Goal: Task Accomplishment & Management: Complete application form

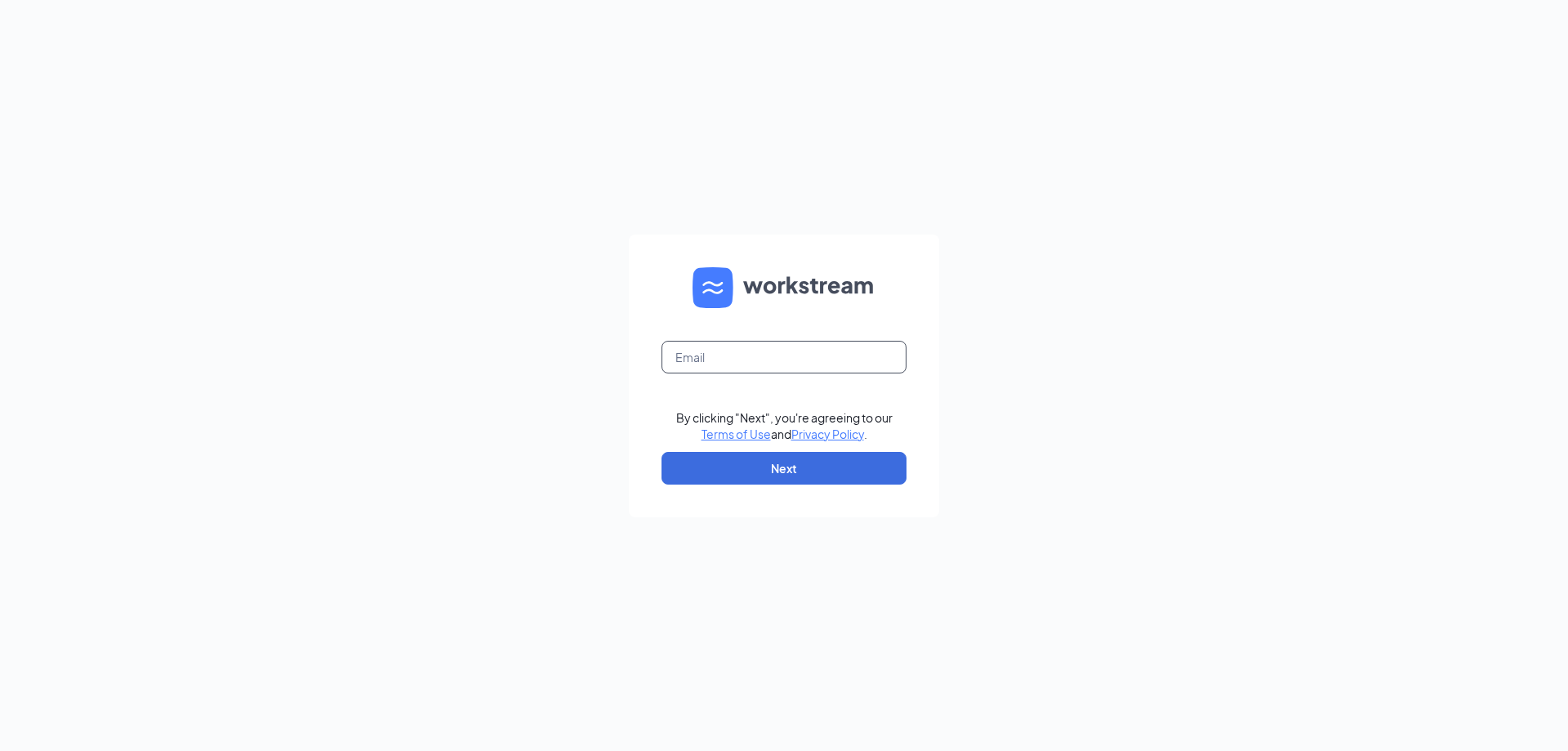
click at [759, 351] on input "text" at bounding box center [784, 357] width 245 height 33
type input "bowlinggreen@wingsandsports.com"
click at [798, 478] on button "Next" at bounding box center [784, 468] width 245 height 33
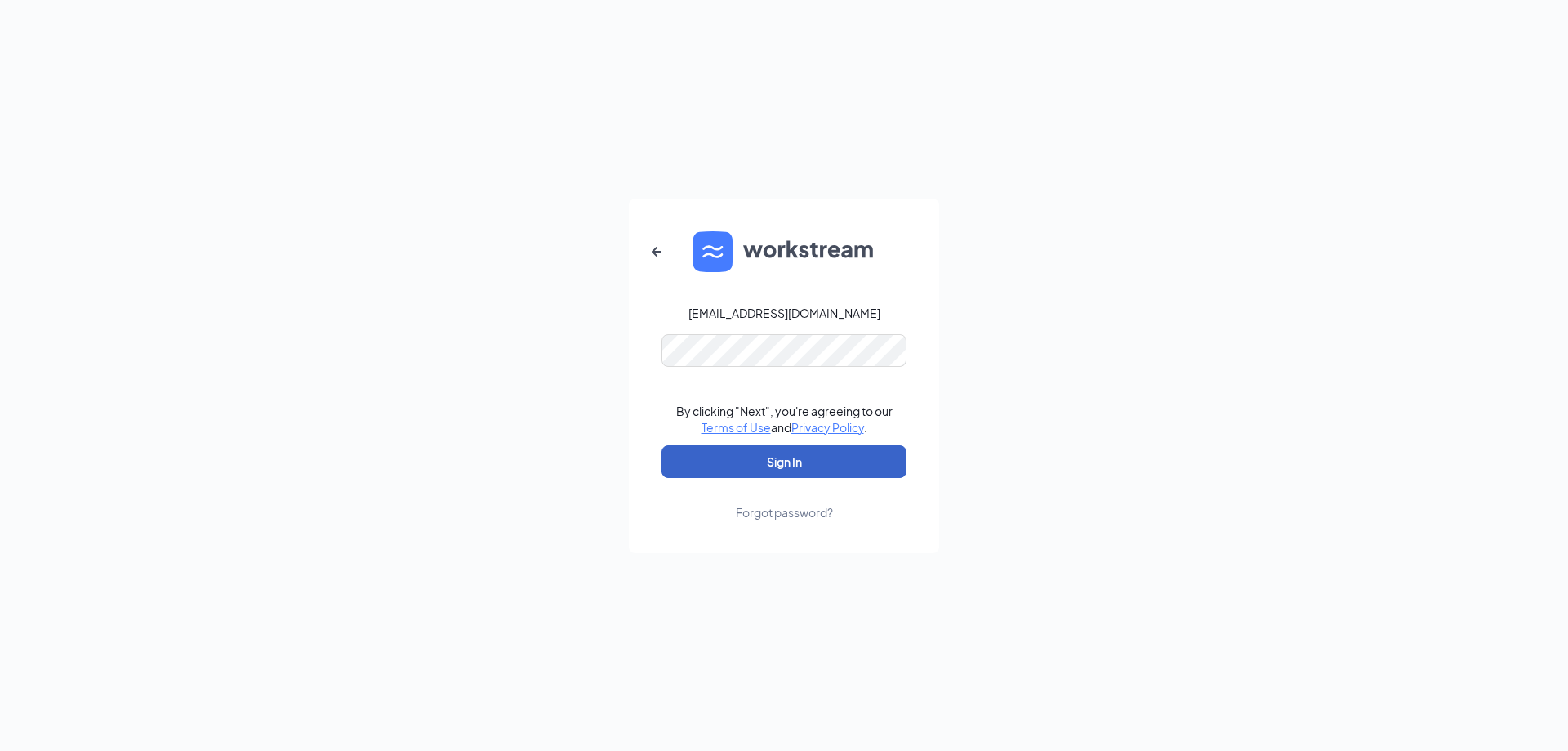
click at [773, 454] on button "Sign In" at bounding box center [784, 461] width 245 height 33
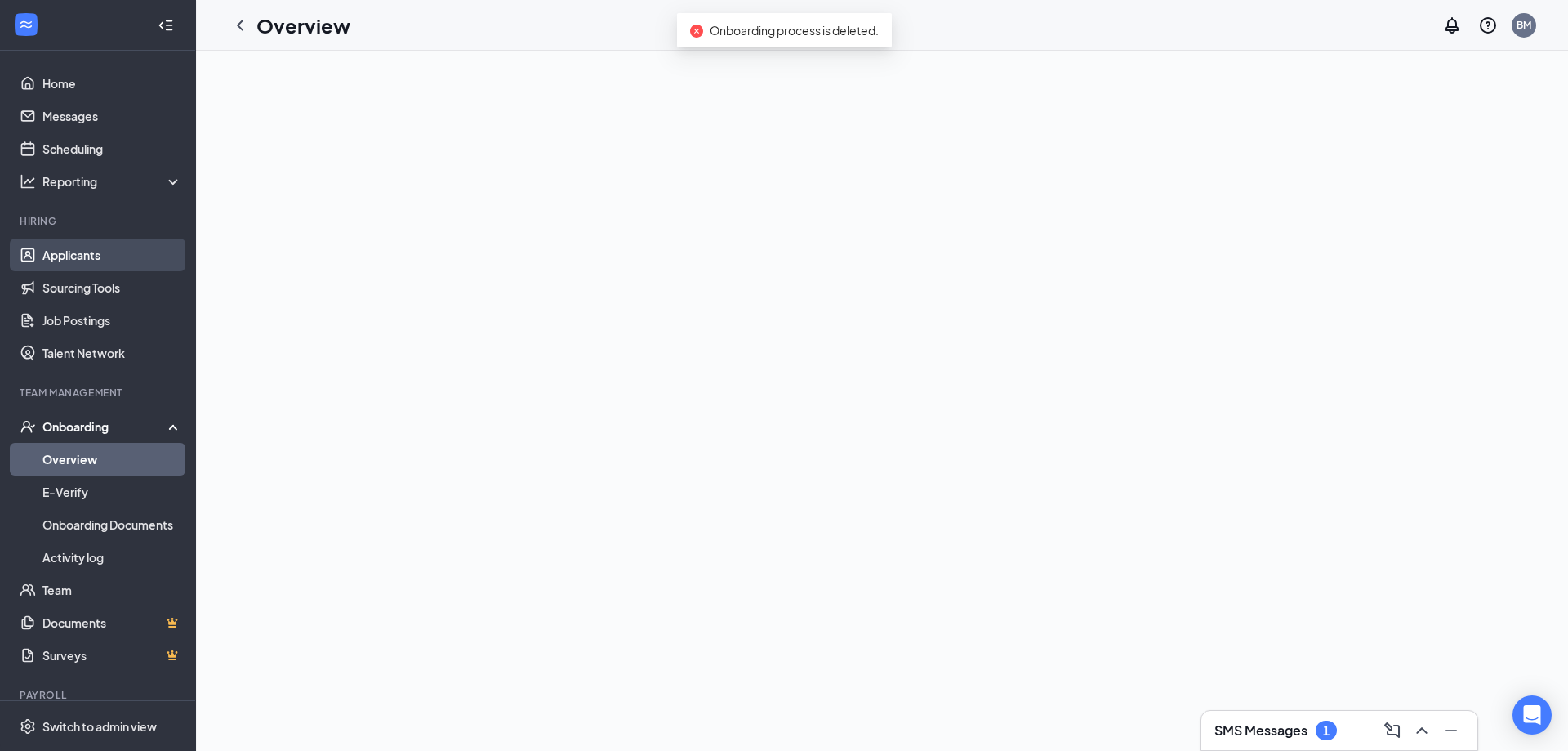
click at [83, 247] on link "Applicants" at bounding box center [113, 255] width 140 height 33
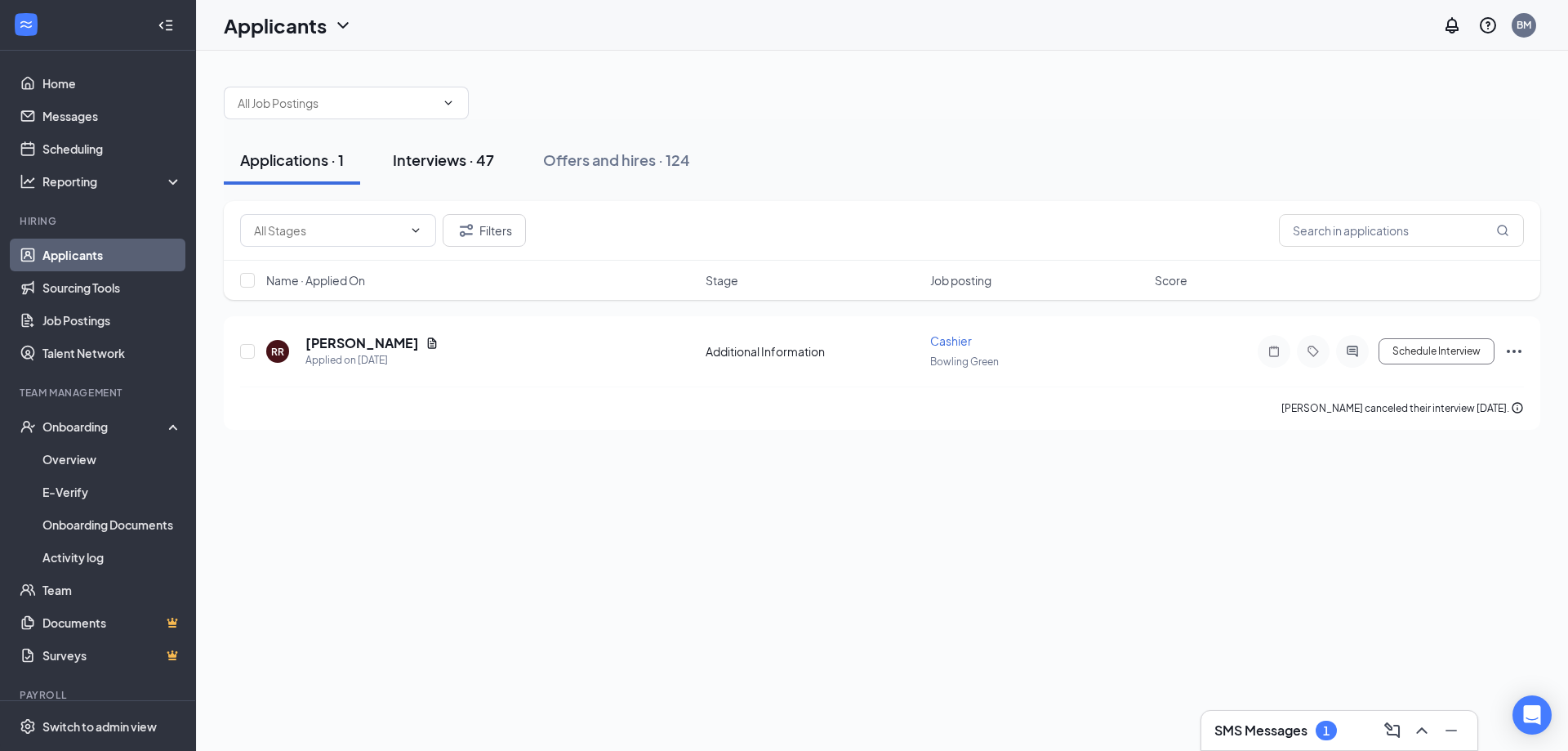
click at [474, 174] on button "Interviews · 47" at bounding box center [443, 160] width 134 height 49
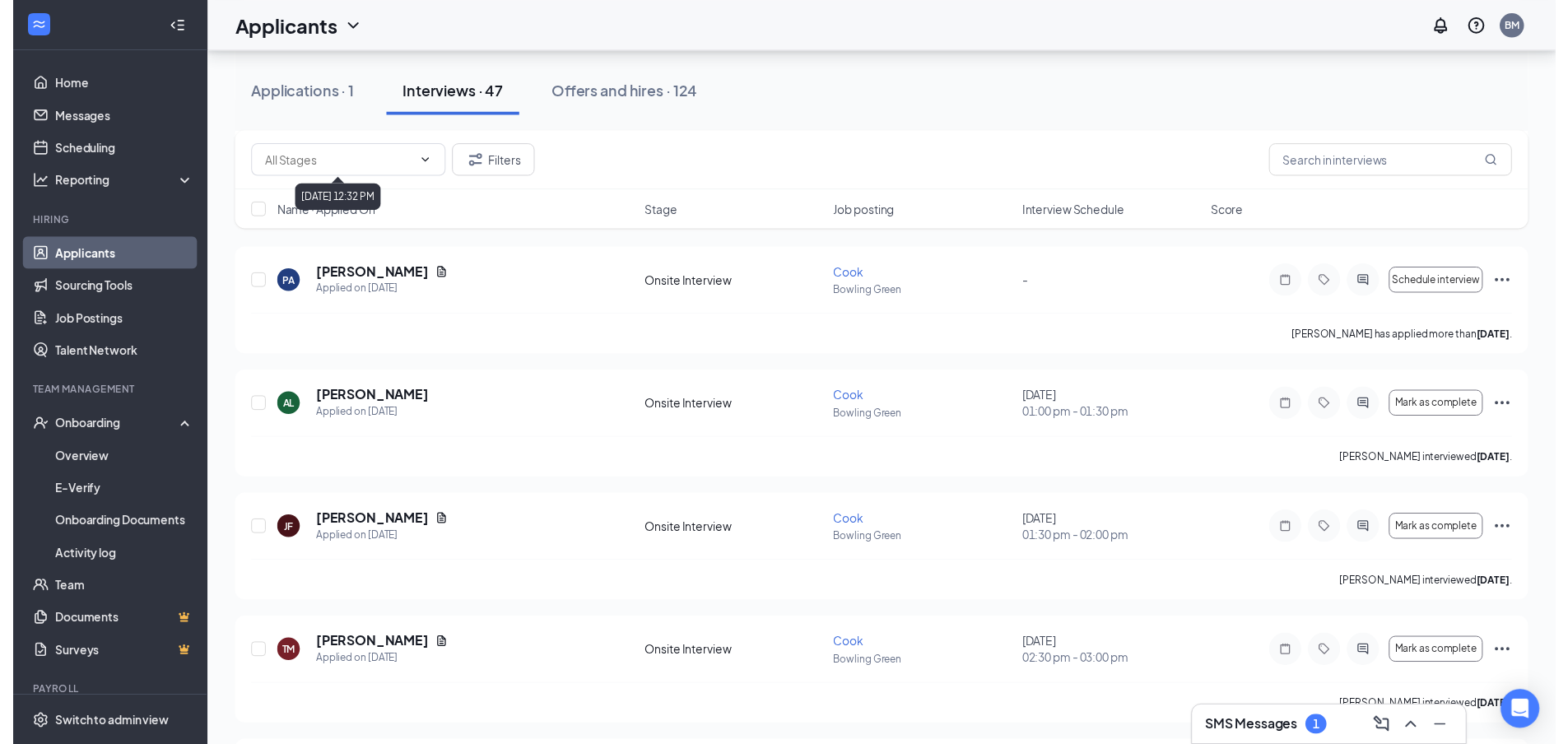
scroll to position [4855, 0]
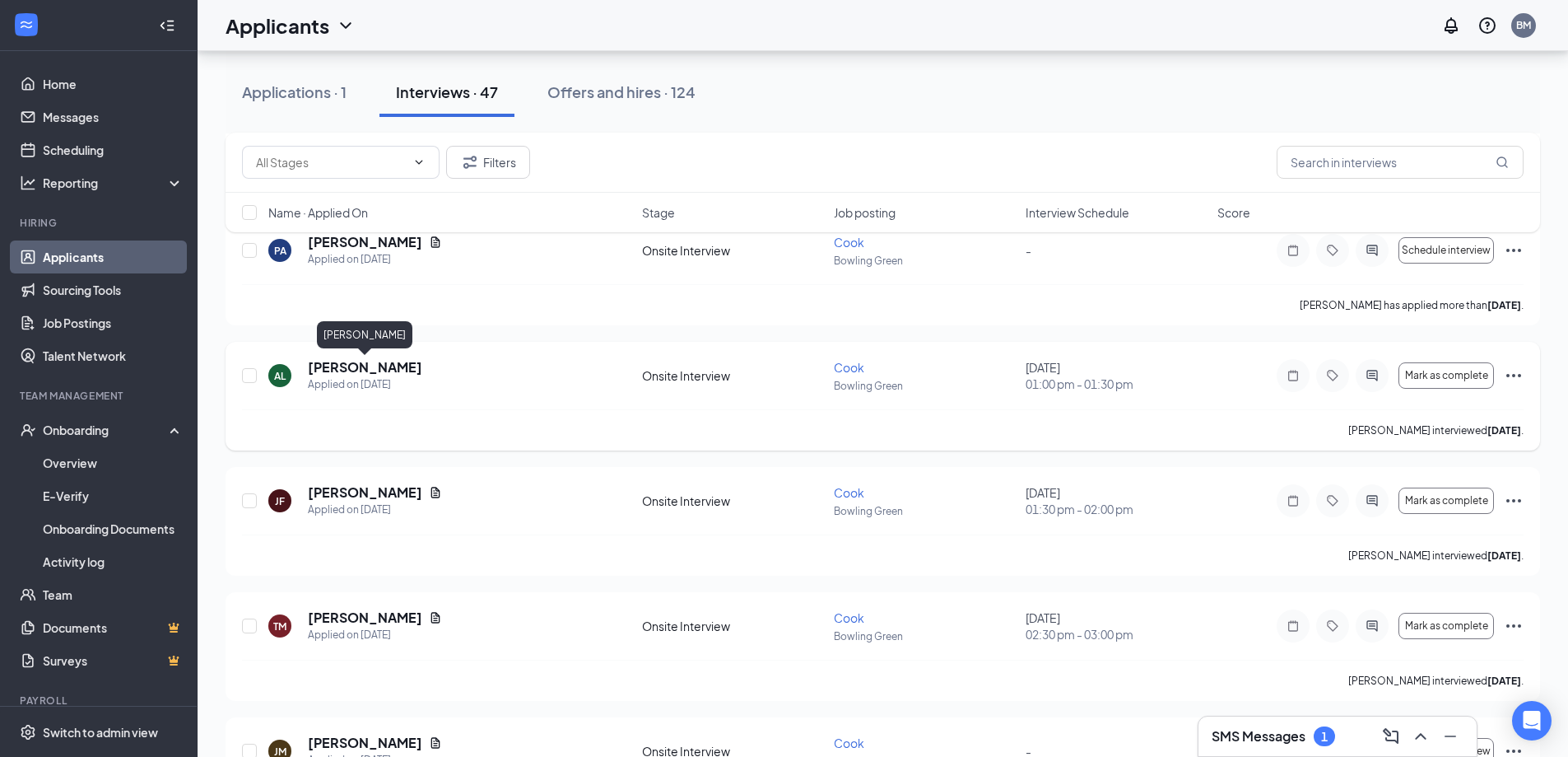
click at [385, 362] on h5 "[PERSON_NAME]" at bounding box center [365, 367] width 114 height 18
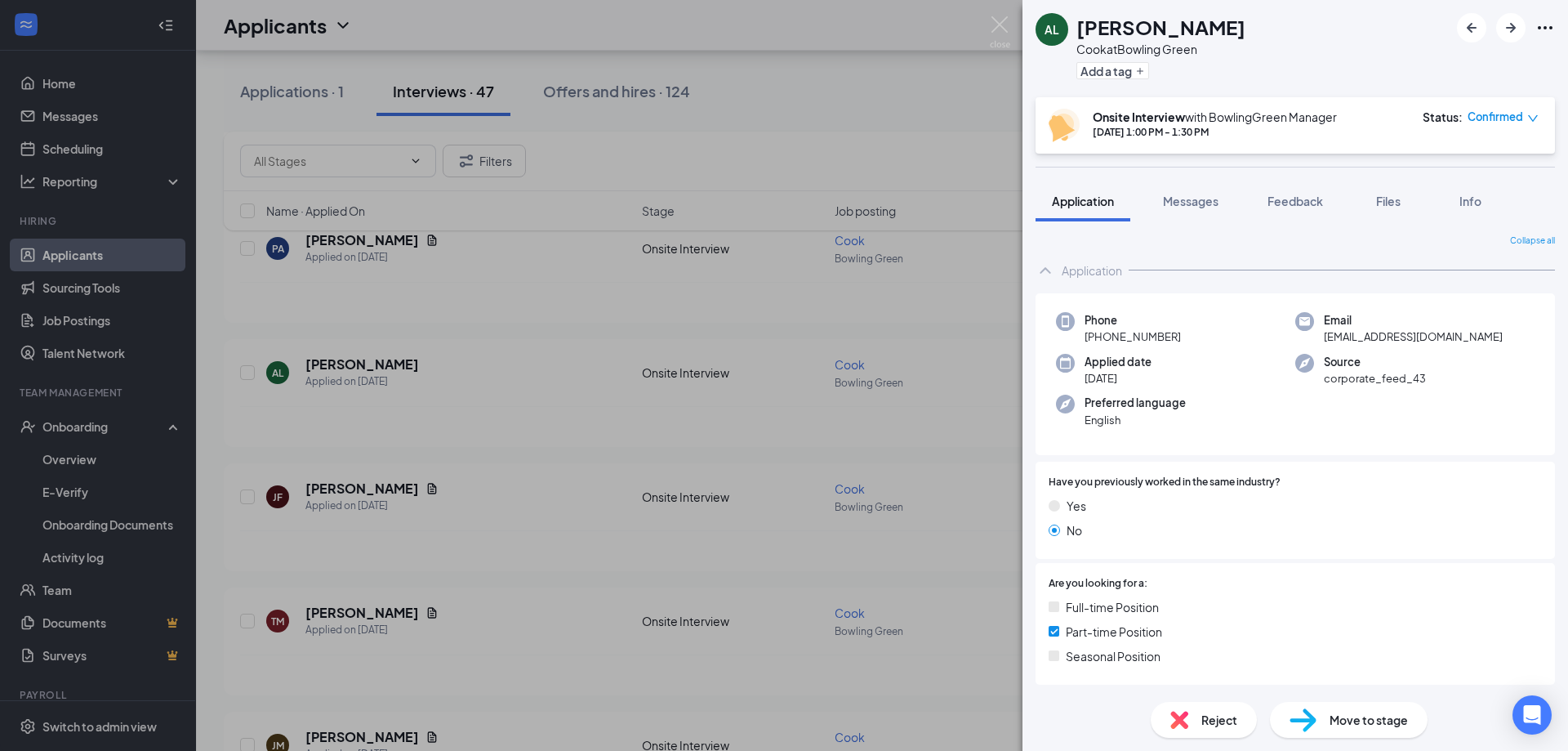
click at [1373, 723] on span "Move to stage" at bounding box center [1368, 720] width 78 height 18
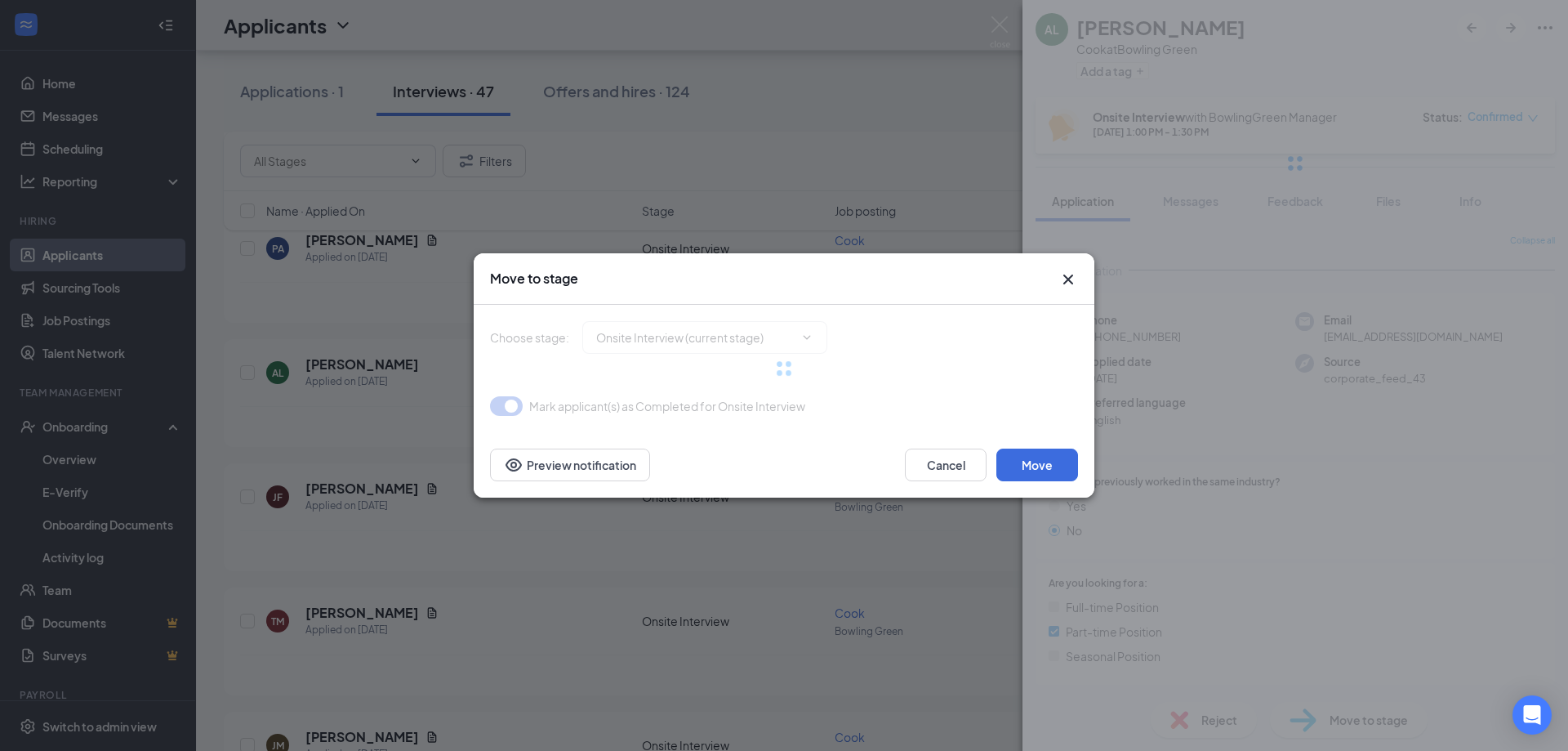
type input "Hiring Complete (final stage)"
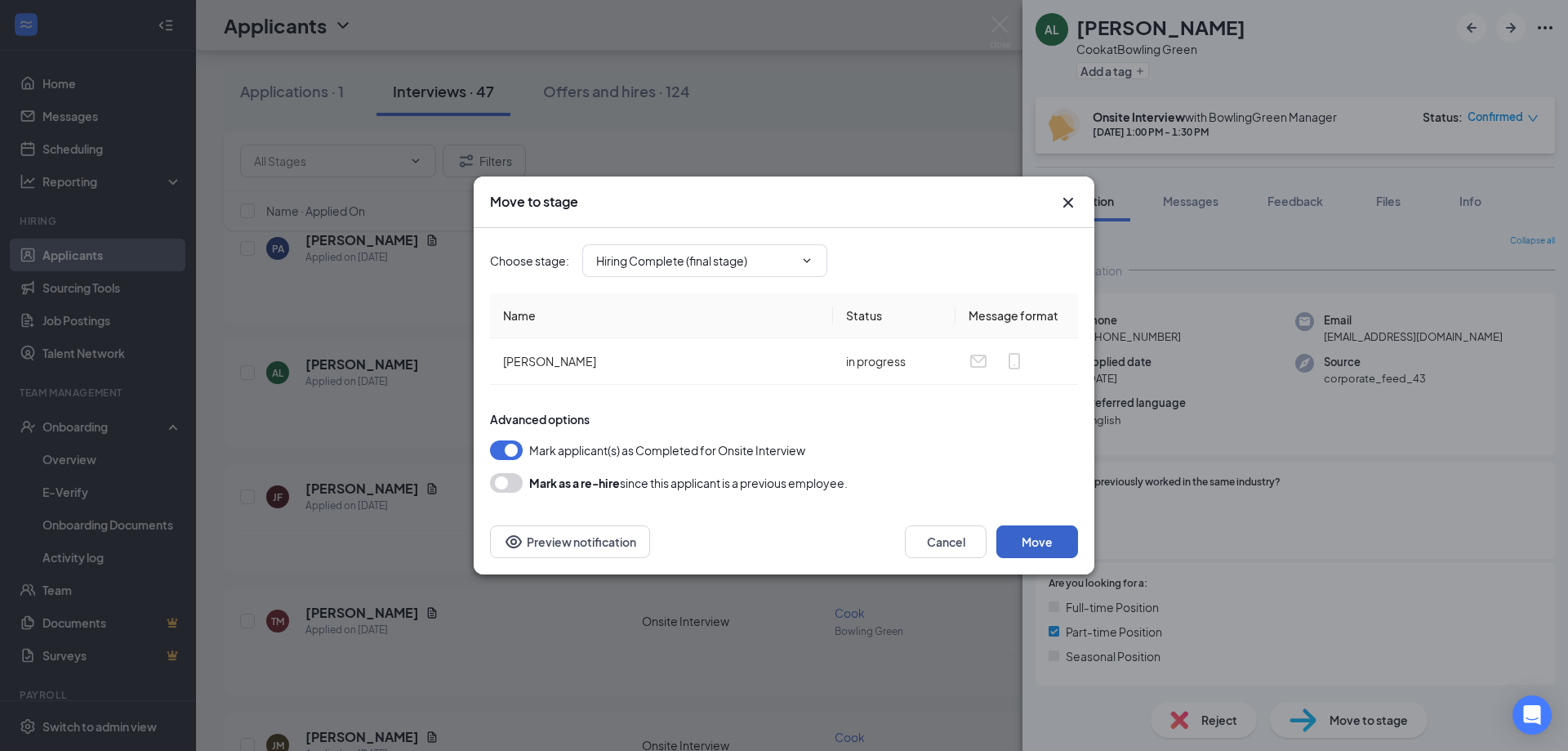
click at [1064, 537] on button "Move" at bounding box center [1037, 542] width 81 height 33
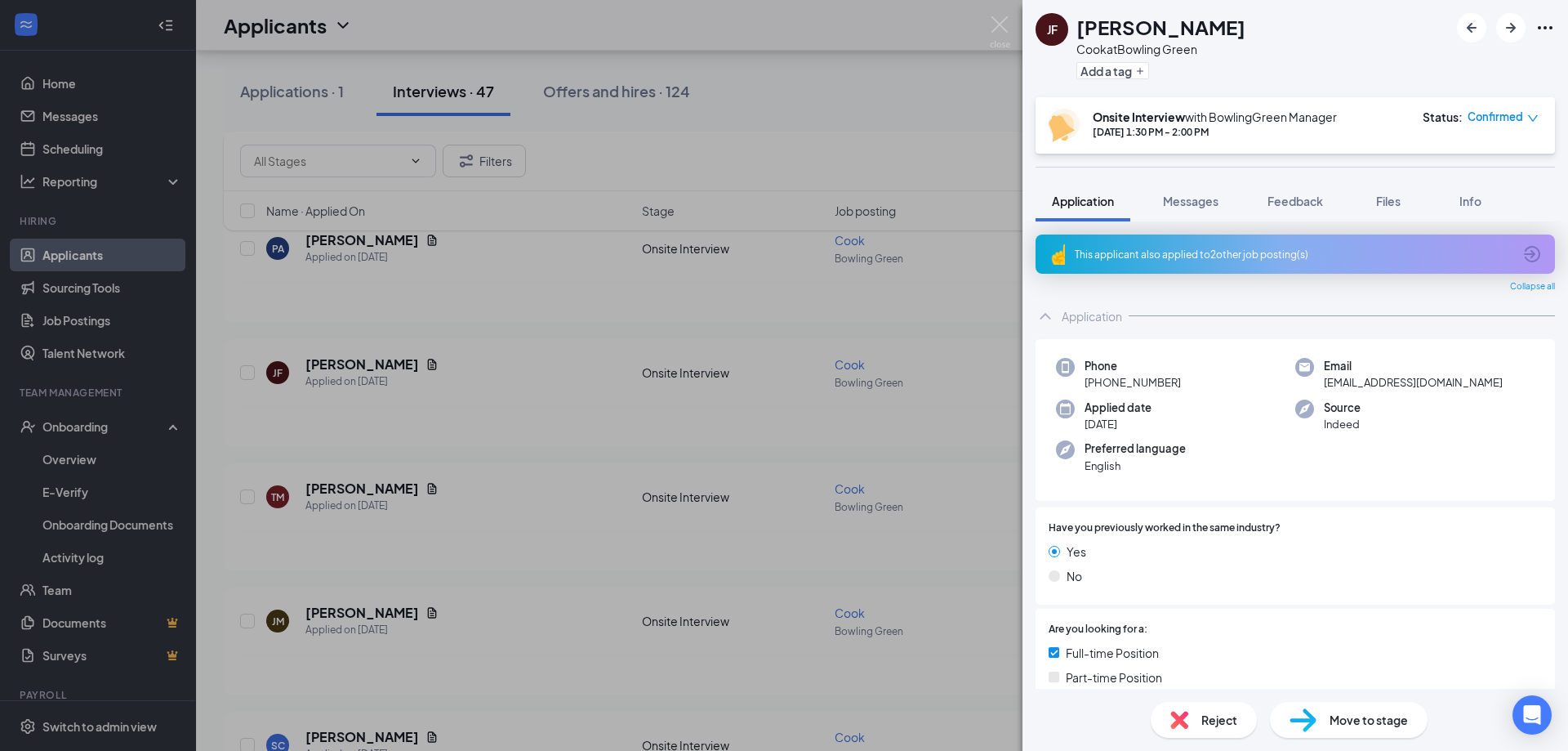
click at [55, 458] on div "JF Jackson Frank Cook at Bowling Green Add a tag Onsite Interview with BowlingG…" at bounding box center [784, 375] width 1568 height 751
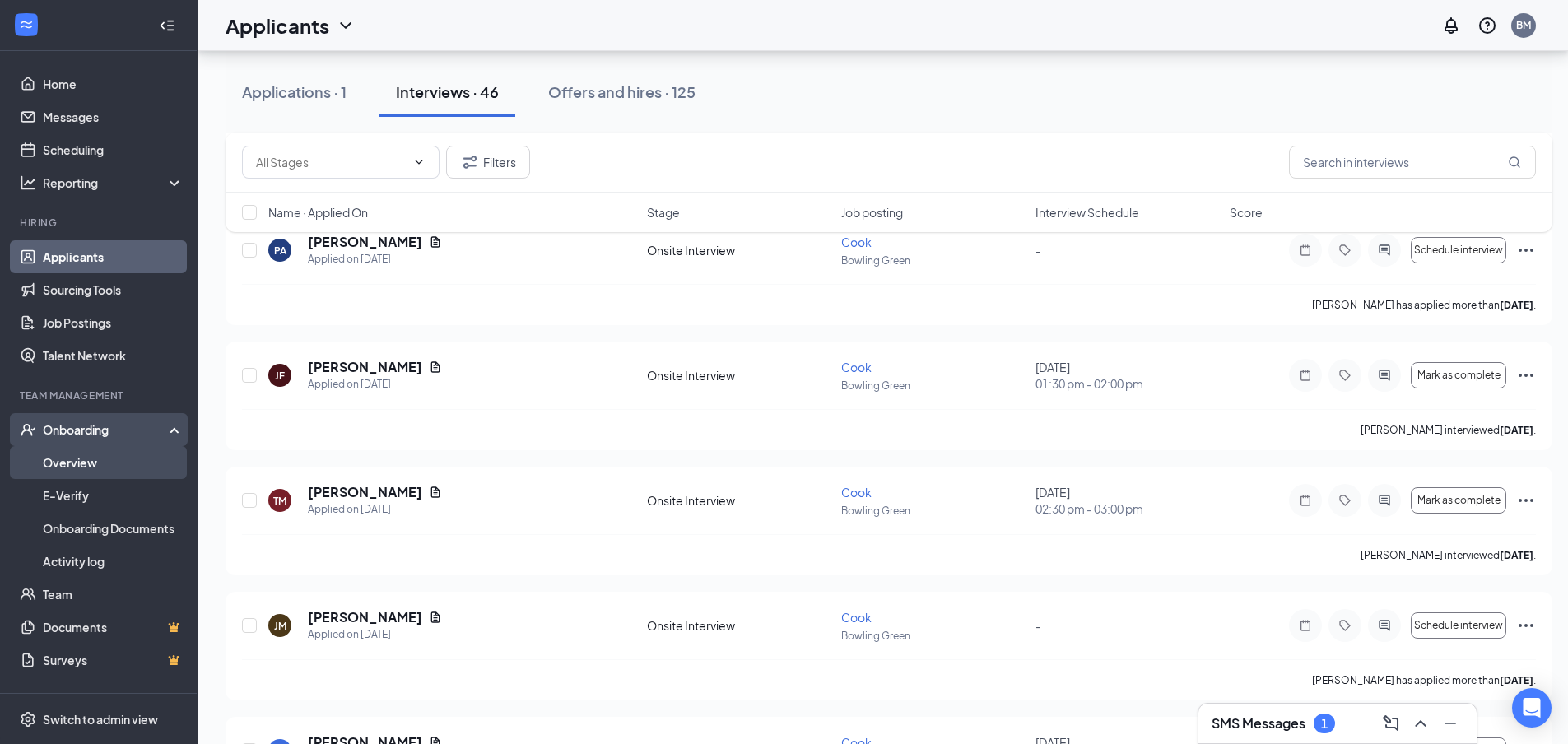
click at [104, 454] on link "Overview" at bounding box center [114, 462] width 141 height 33
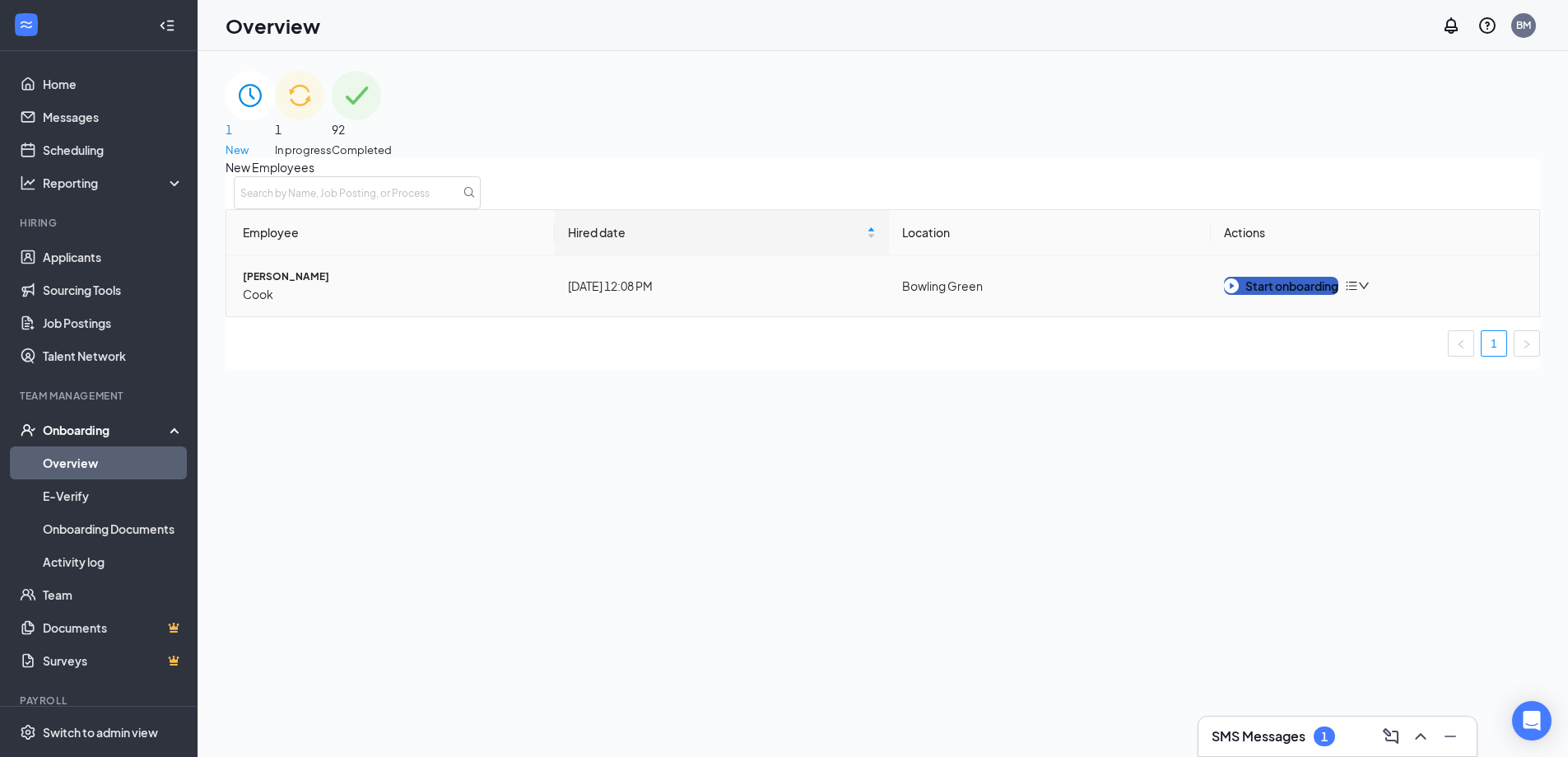
click at [1311, 295] on div "Start onboarding" at bounding box center [1281, 286] width 114 height 18
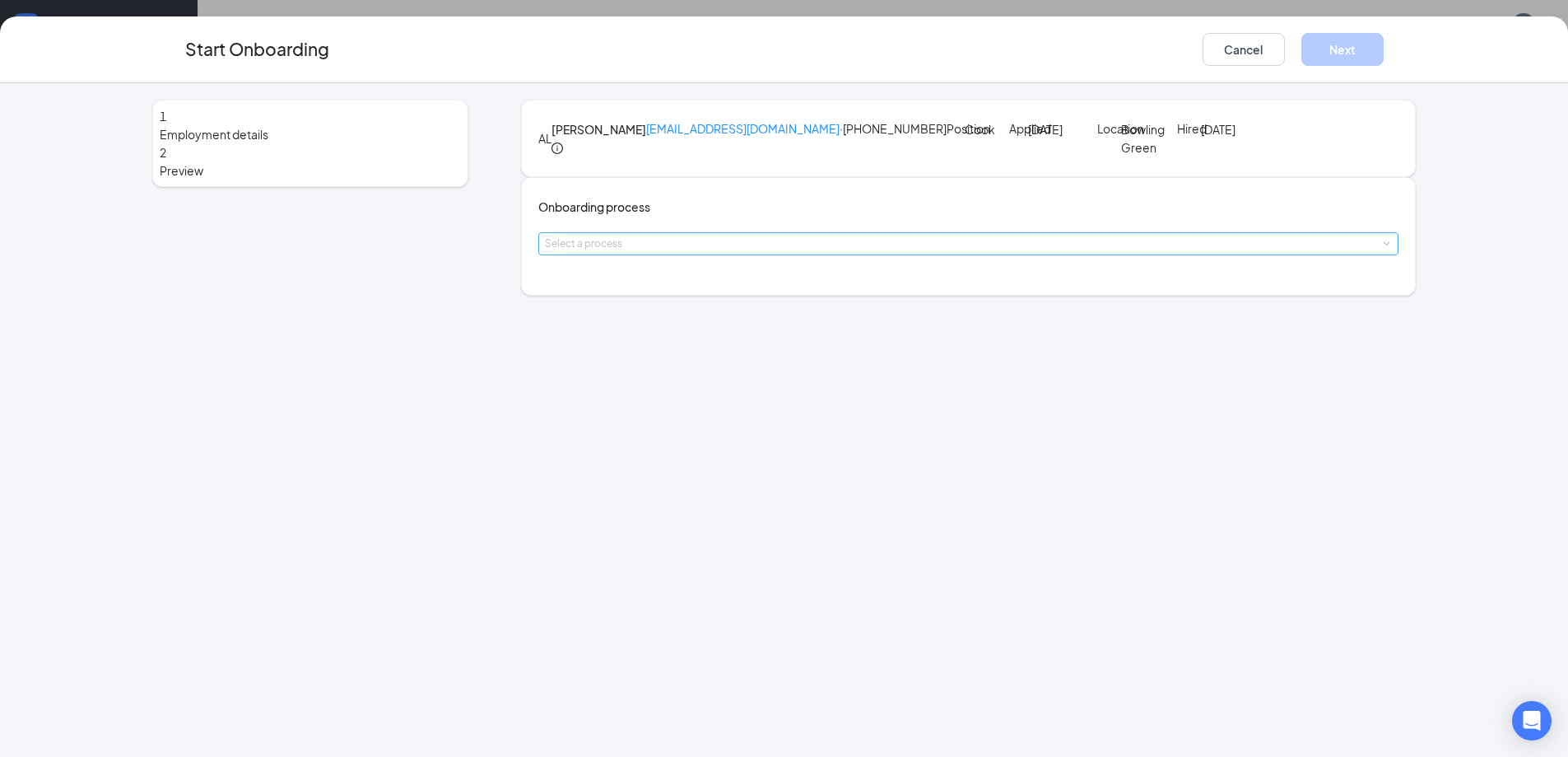
click at [757, 252] on div "Select a process" at bounding box center [965, 244] width 840 height 17
click at [656, 370] on li "ADP Onboarding" at bounding box center [686, 369] width 270 height 30
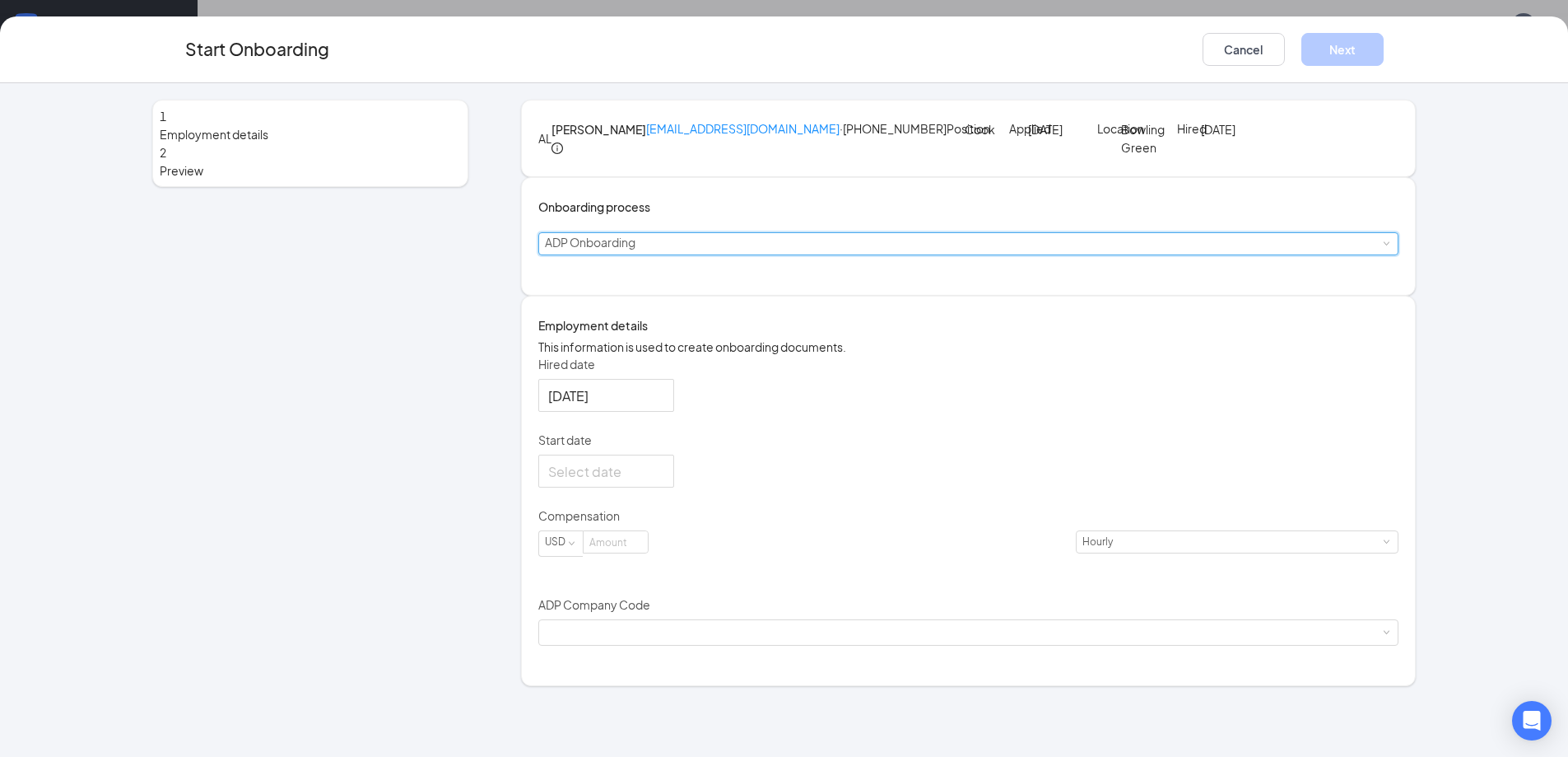
scroll to position [36, 0]
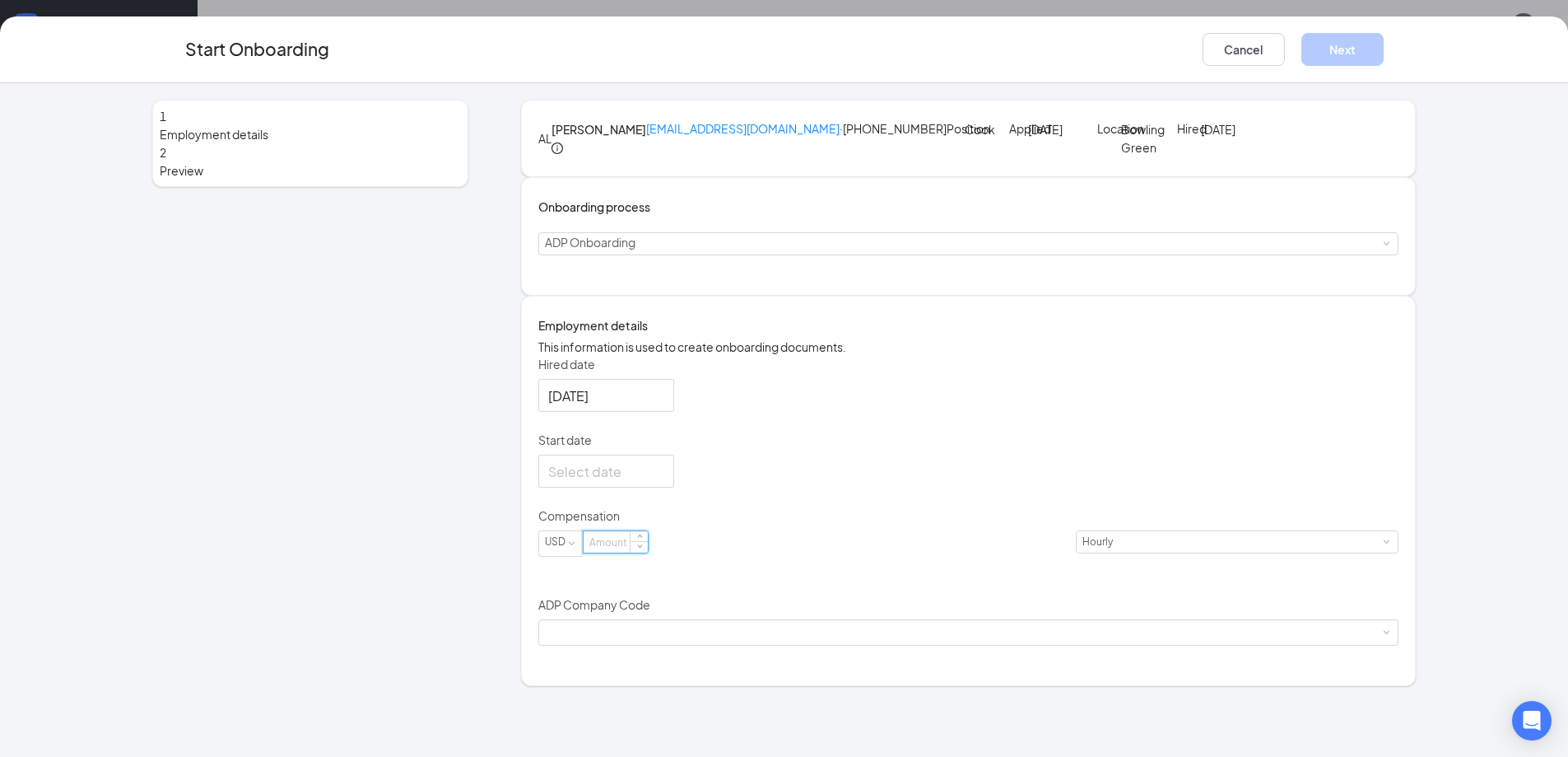
click at [642, 552] on input at bounding box center [615, 542] width 64 height 22
type input "13"
click at [750, 448] on p "Start date" at bounding box center [969, 439] width 861 height 17
click at [661, 482] on input "Start date" at bounding box center [605, 471] width 113 height 21
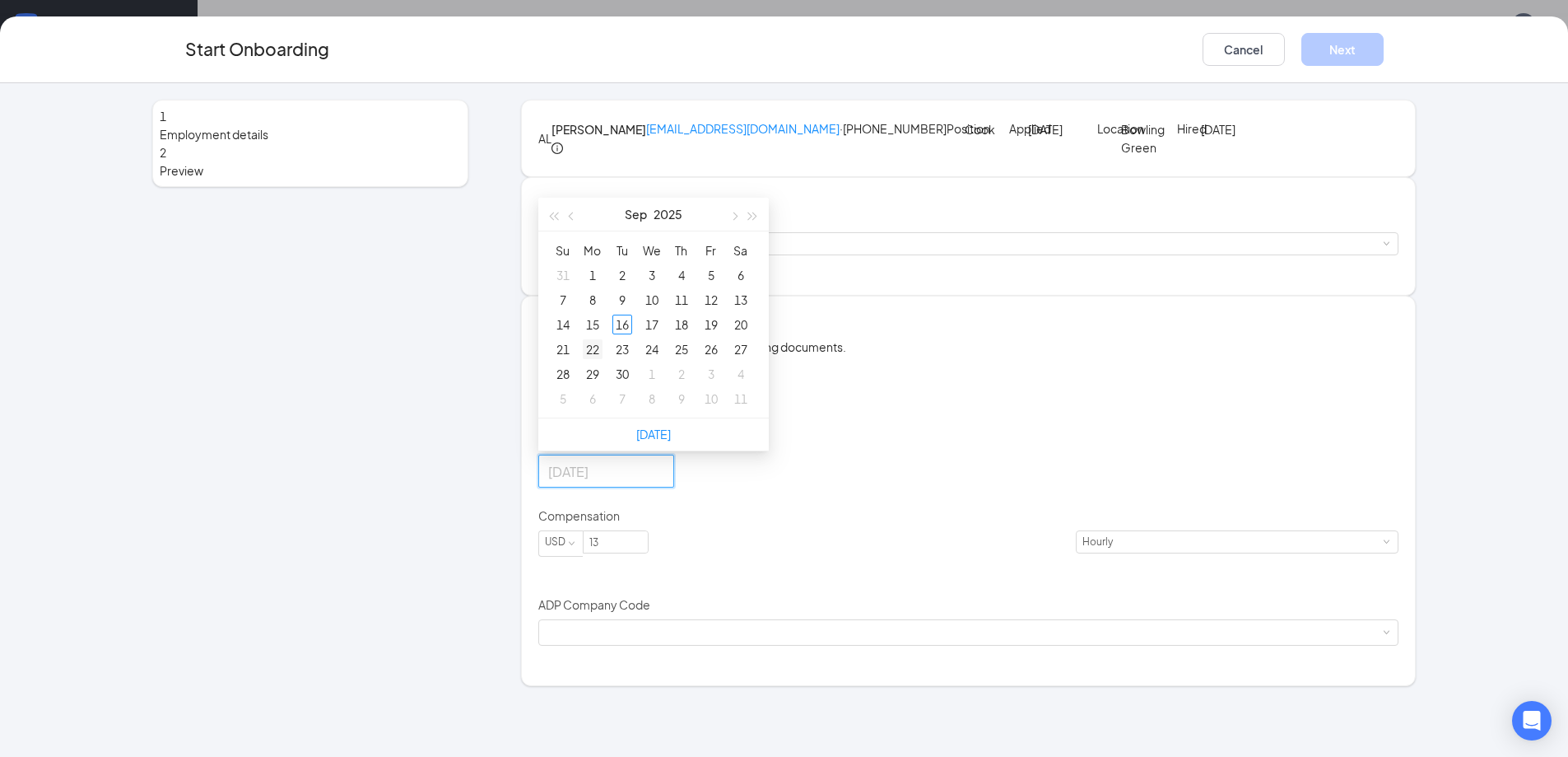
type input "Sep 22, 2025"
click at [596, 359] on div "22" at bounding box center [593, 349] width 20 height 20
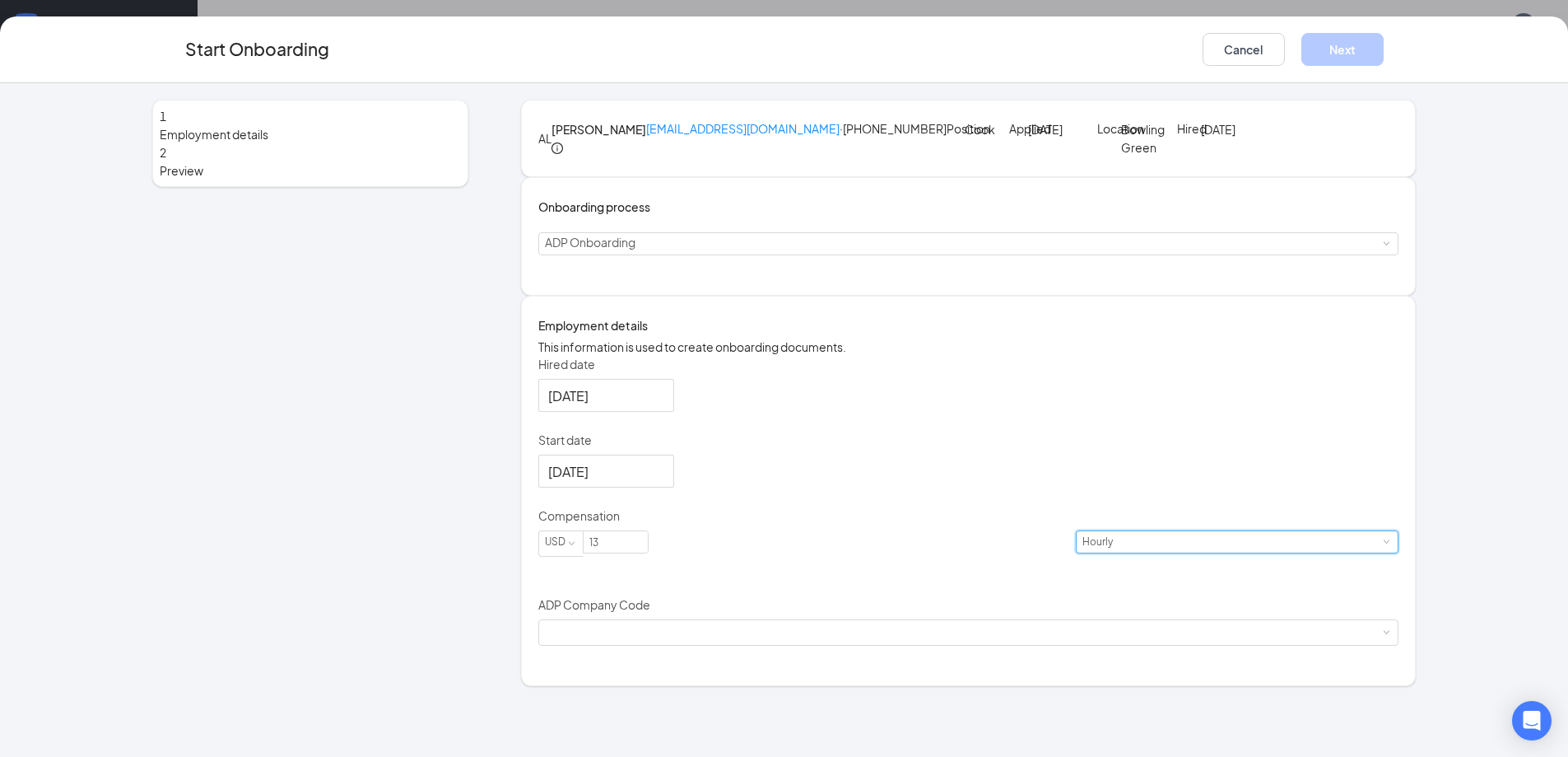
click at [1082, 552] on div "Hourly" at bounding box center [1236, 542] width 309 height 22
click at [1064, 550] on div "Hired date Sep 16, 2025 Start date Sep 22, 2025 Sep 2025 Su Mo Tu We Th Fr Sa 3…" at bounding box center [969, 501] width 861 height 290
click at [1082, 552] on div "Hourly" at bounding box center [1236, 542] width 309 height 22
click at [922, 514] on div "Hired date Sep 16, 2025 Start date Sep 22, 2025 Sep 2025 Su Mo Tu We Th Fr Sa 3…" at bounding box center [969, 501] width 861 height 290
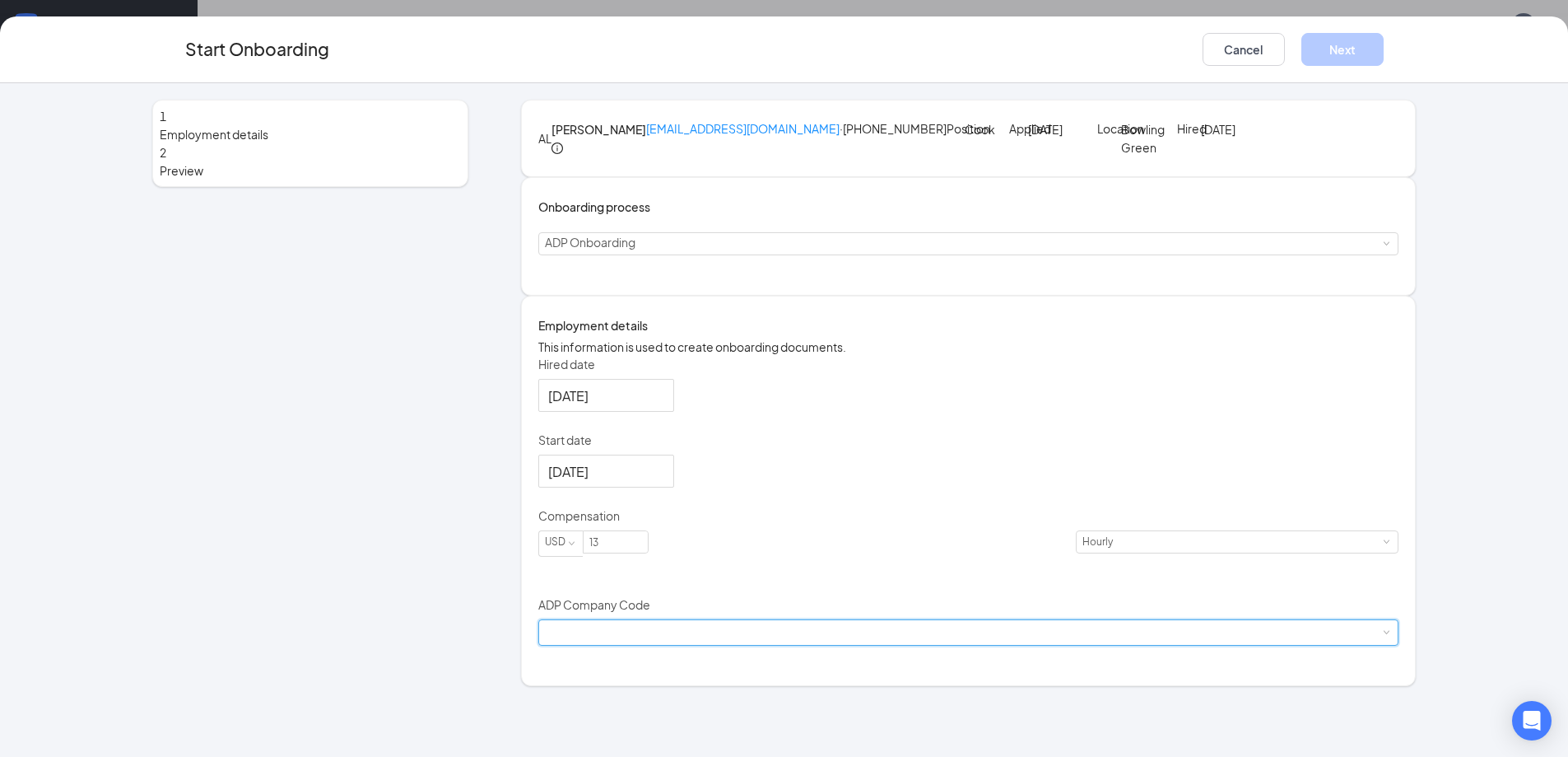
click at [785, 645] on div at bounding box center [969, 633] width 848 height 25
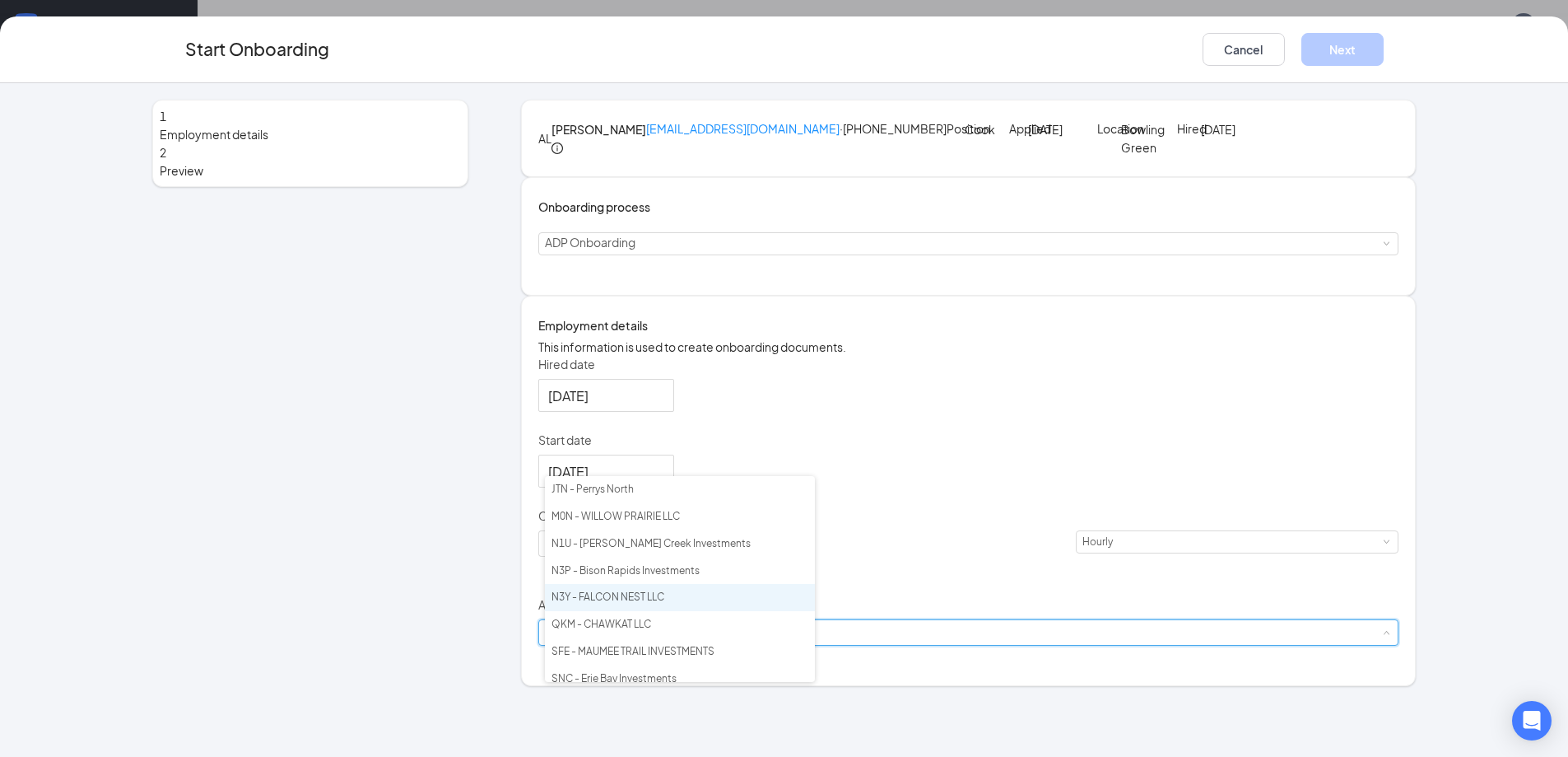
click at [610, 594] on li "N3Y - FALCON NEST LLC" at bounding box center [680, 597] width 270 height 27
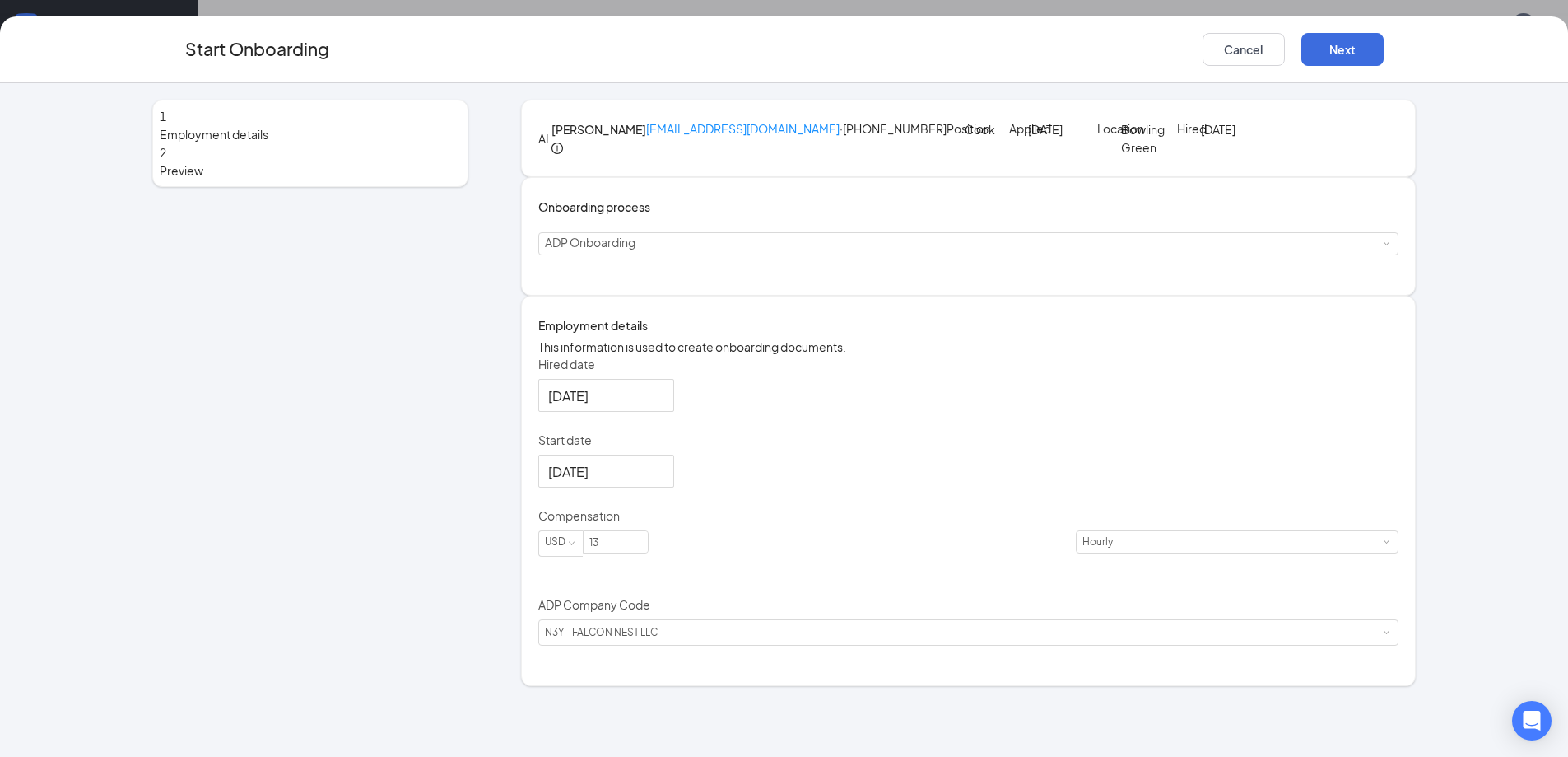
click at [1055, 541] on div "Hired date Sep 16, 2025 Start date Sep 22, 2025 Sep 2025 Su Mo Tu We Th Fr Sa 3…" at bounding box center [969, 501] width 861 height 290
click at [648, 552] on input "13" at bounding box center [615, 542] width 64 height 22
type input "15"
click at [918, 533] on div "Hired date Sep 16, 2025 Start date Sep 22, 2025 Sep 2025 Su Mo Tu We Th Fr Sa 3…" at bounding box center [969, 501] width 861 height 290
click at [1326, 52] on button "Next" at bounding box center [1342, 50] width 82 height 33
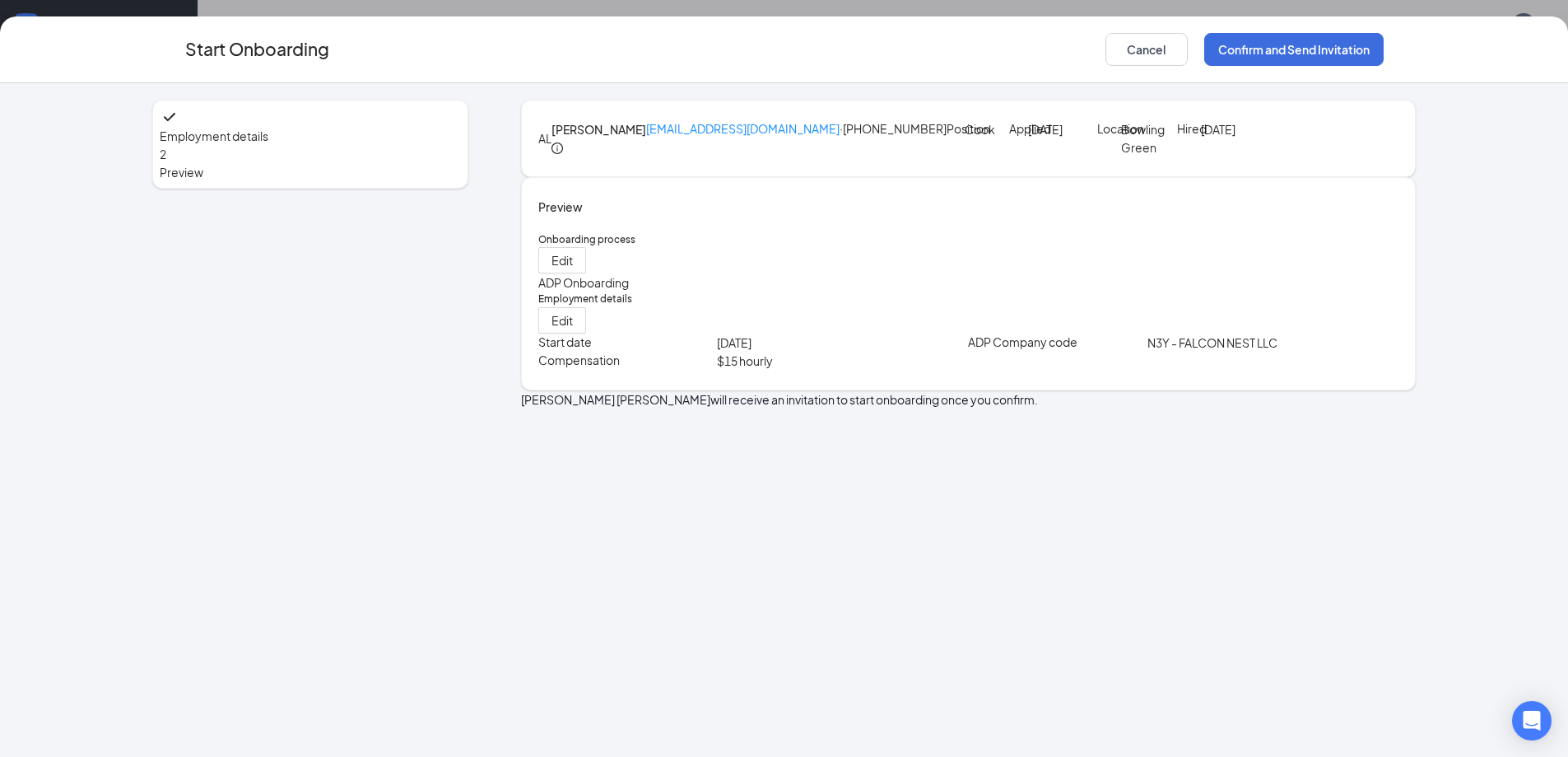
scroll to position [0, 0]
click at [1254, 51] on button "Confirm and Send Invitation" at bounding box center [1294, 50] width 180 height 33
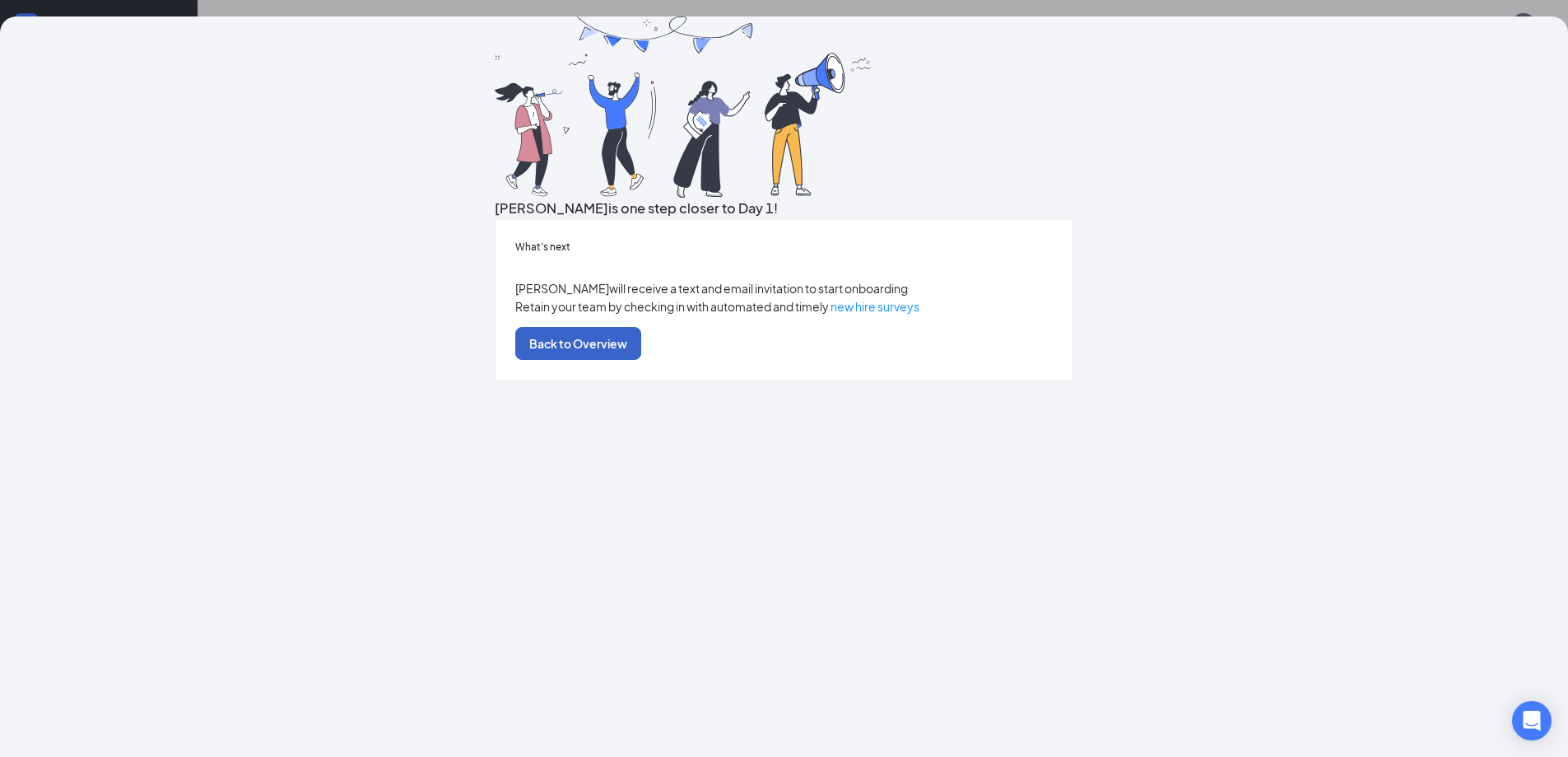
click at [641, 360] on button "Back to Overview" at bounding box center [578, 343] width 126 height 33
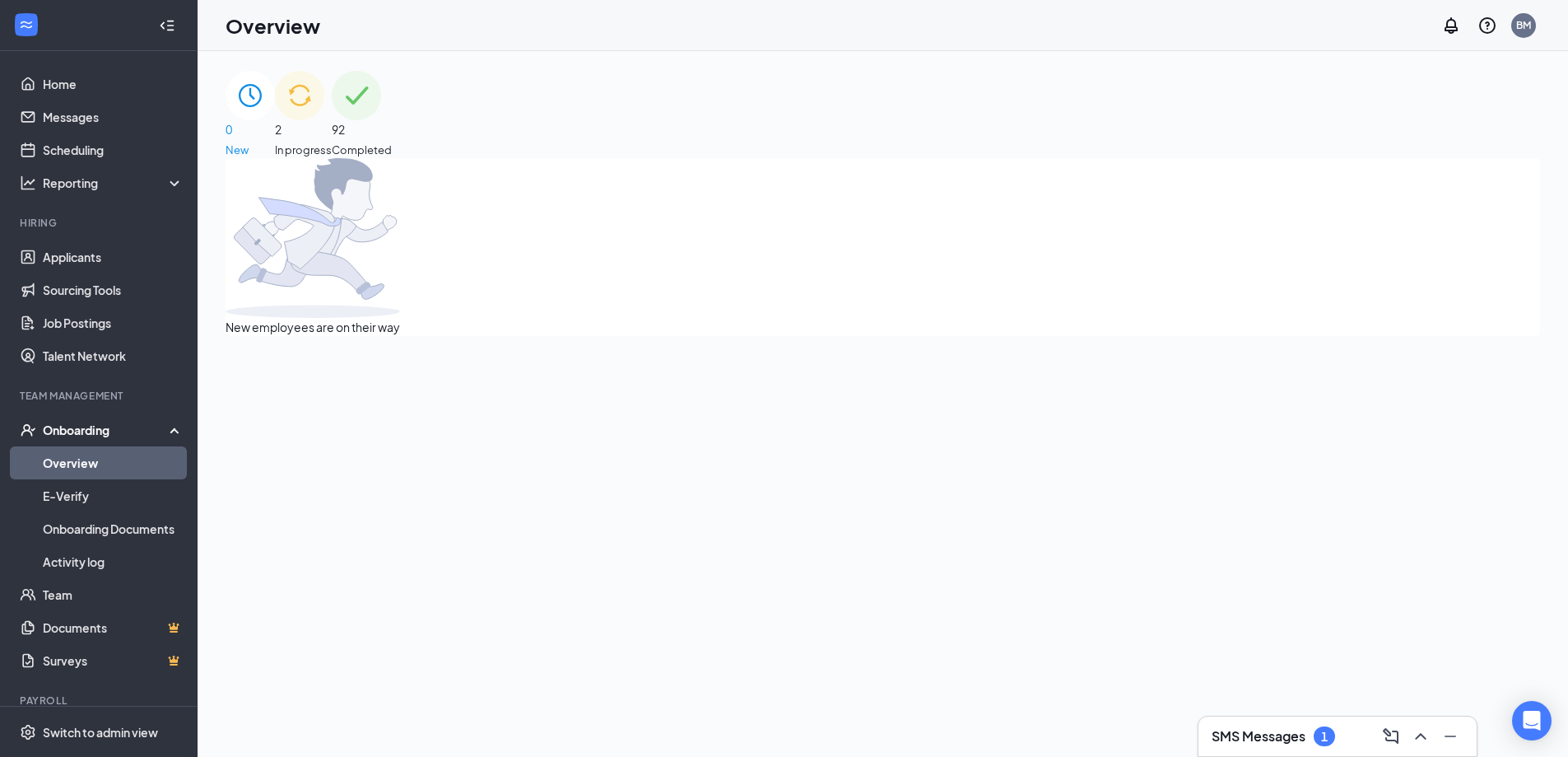
click at [332, 133] on span "2" at bounding box center [303, 129] width 57 height 18
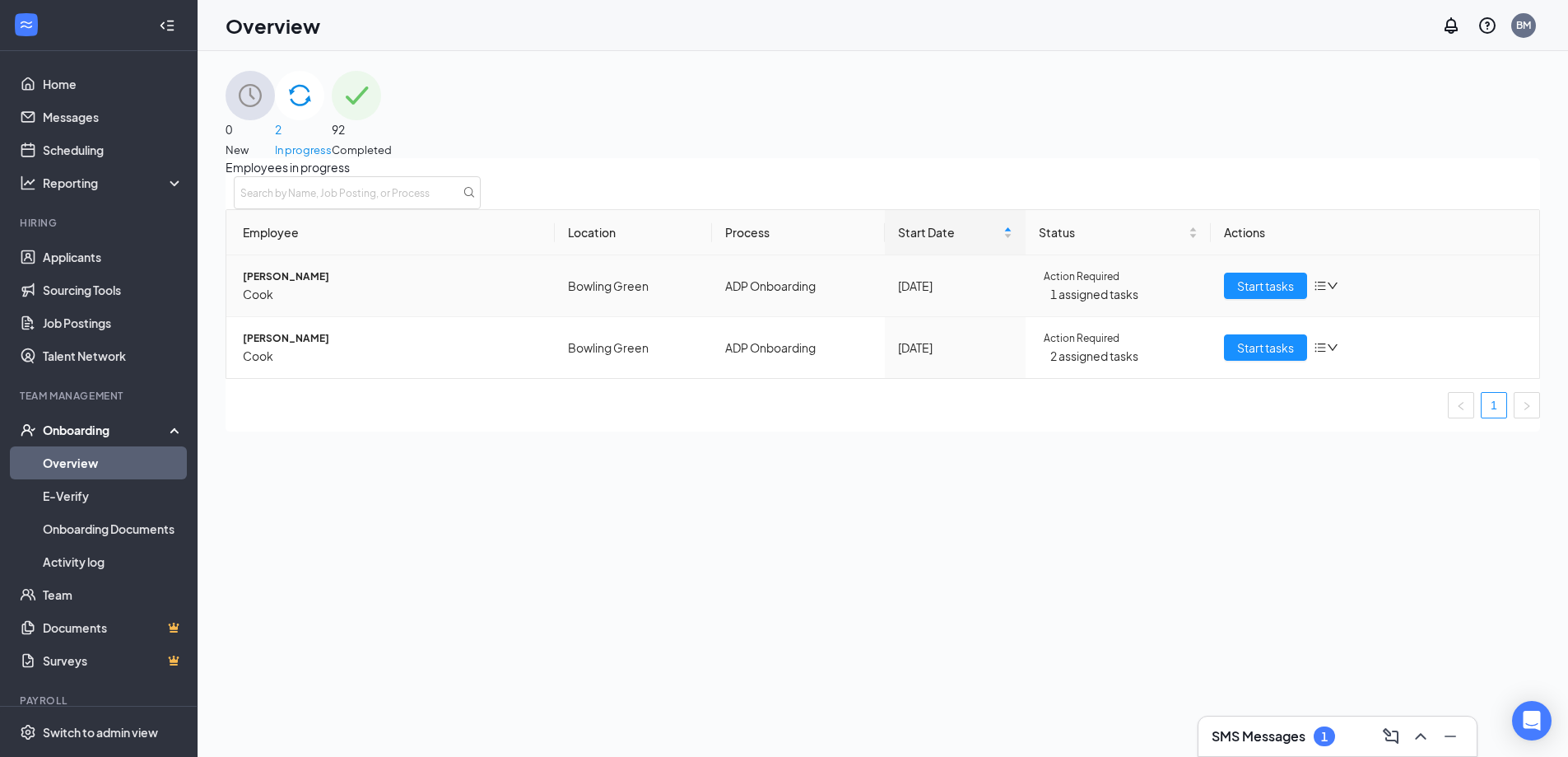
click at [1121, 303] on span "1 assigned tasks" at bounding box center [1124, 294] width 148 height 18
click at [1239, 295] on span "Start tasks" at bounding box center [1266, 286] width 57 height 18
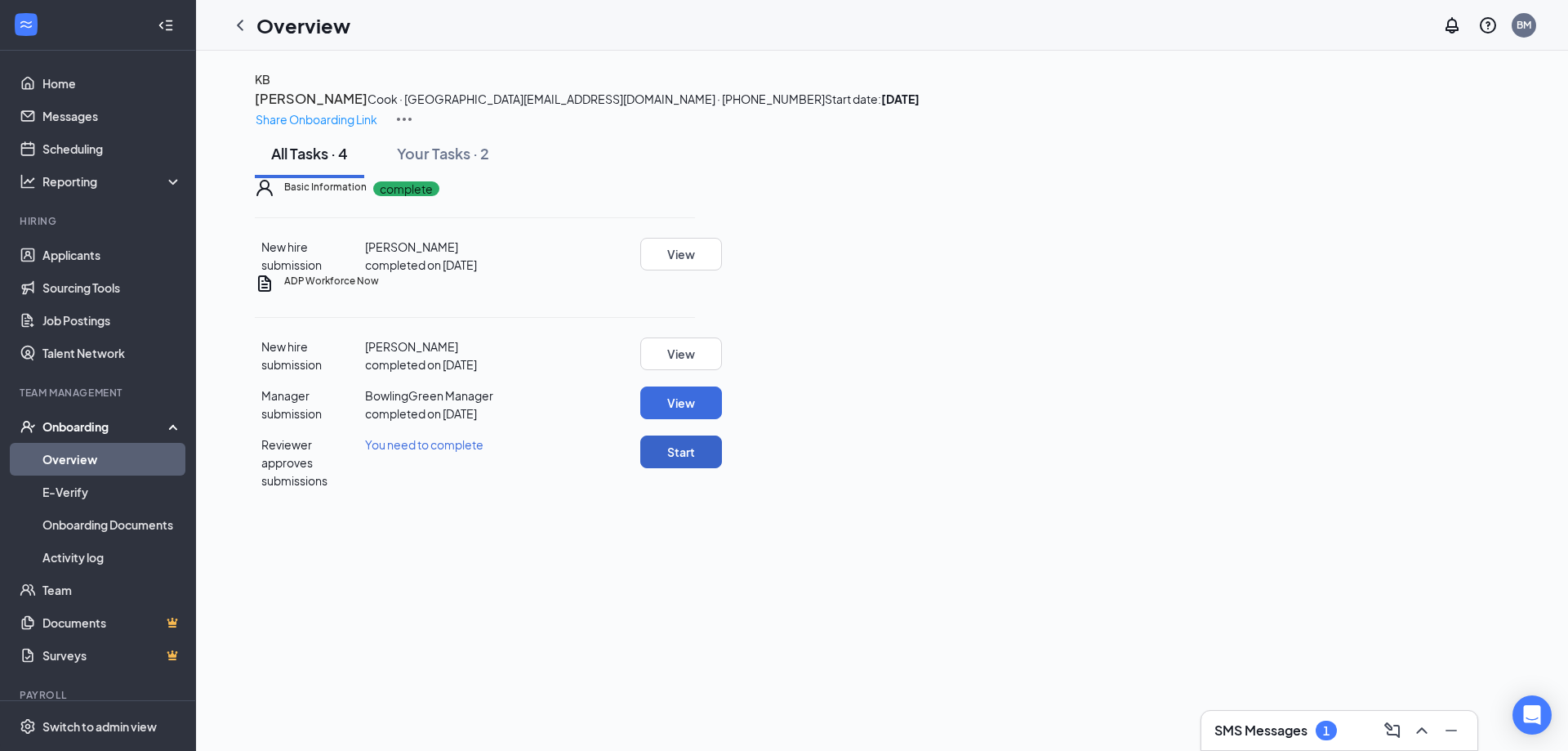
click at [722, 468] on button "Start" at bounding box center [681, 452] width 81 height 33
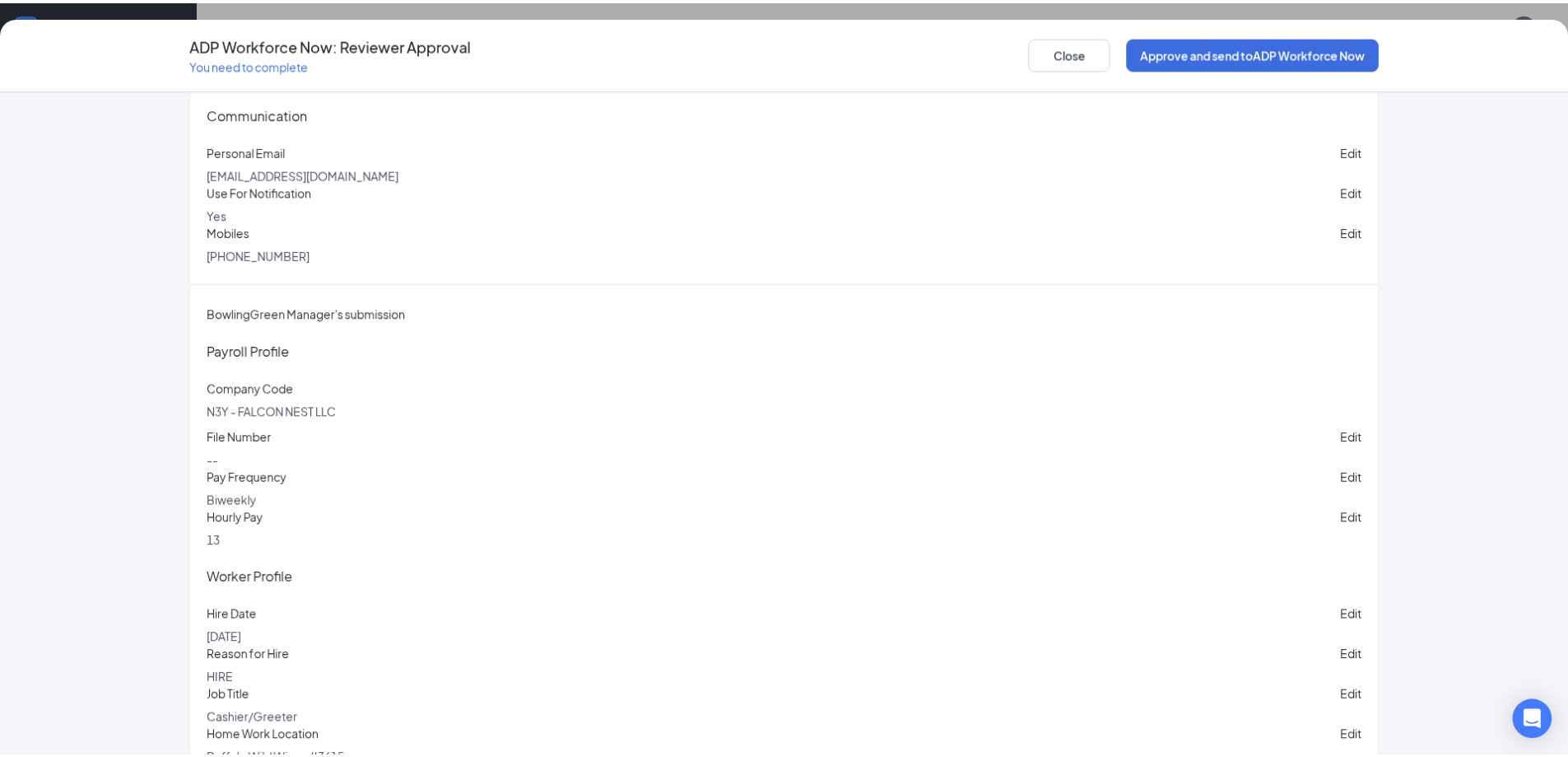
scroll to position [728, 0]
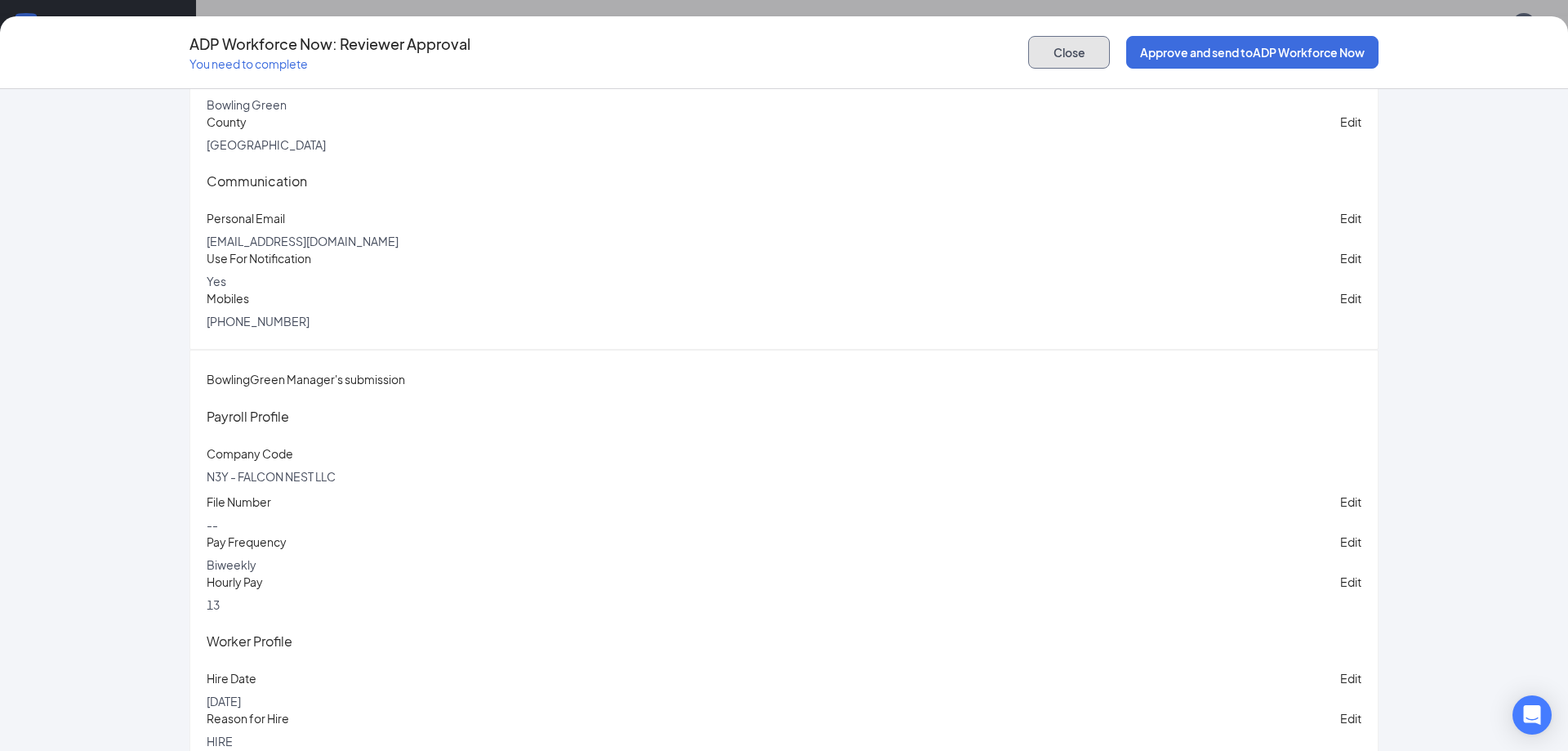
click at [1060, 58] on button "Close" at bounding box center [1069, 53] width 81 height 33
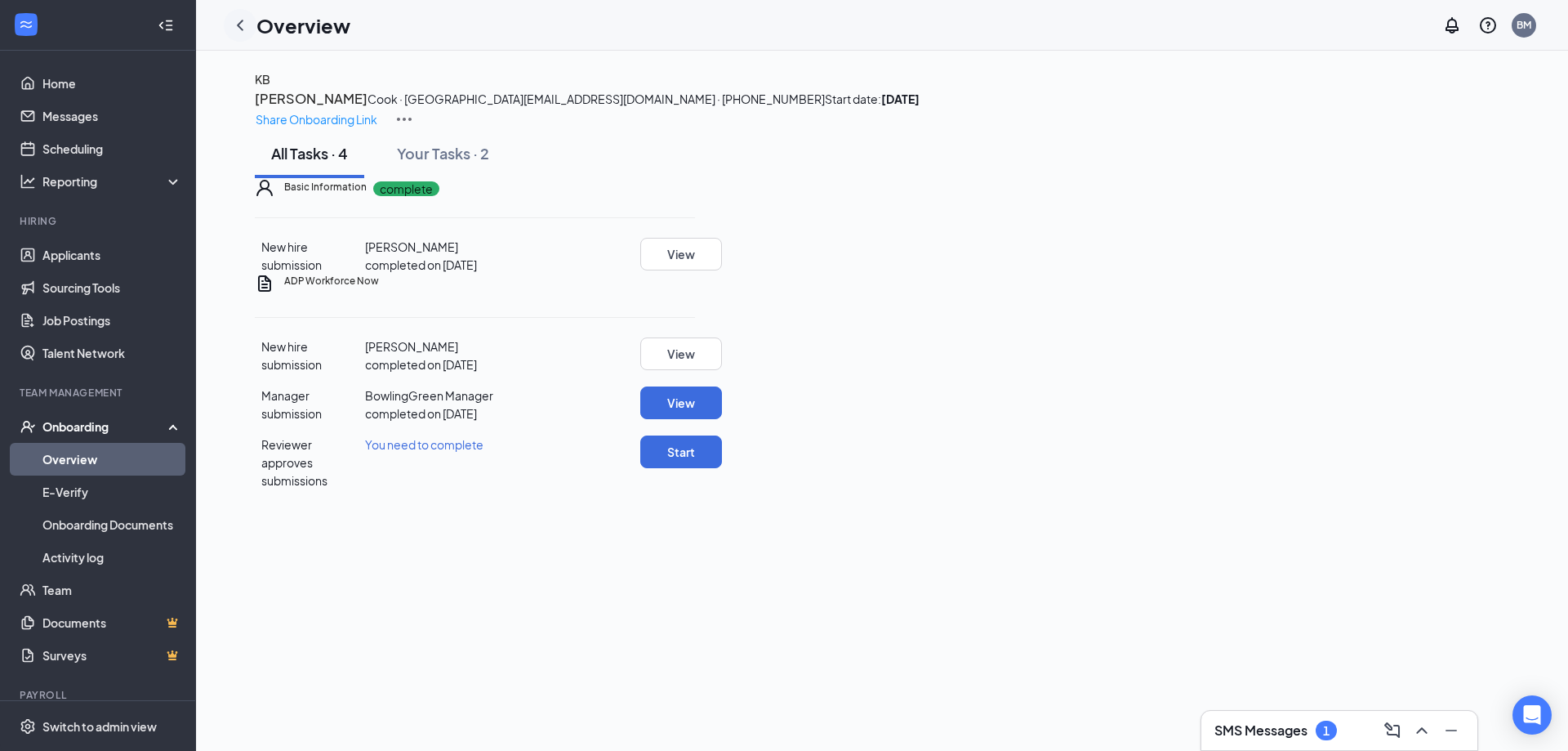
click at [234, 21] on icon "ChevronLeft" at bounding box center [240, 25] width 20 height 20
